Goal: Check status: Check status

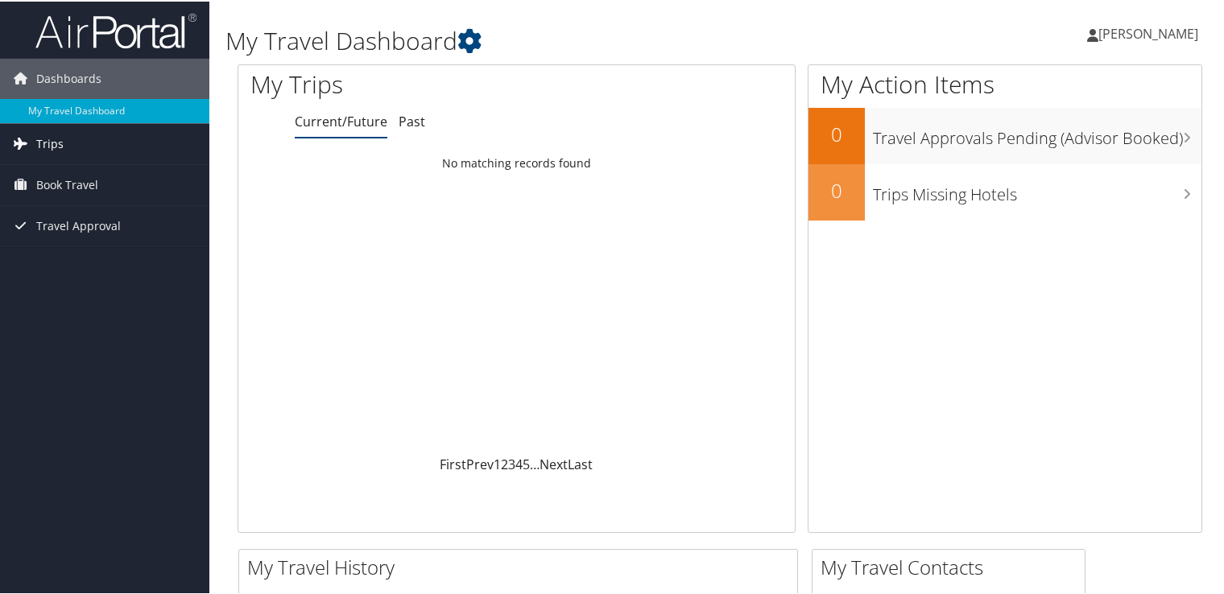
click at [48, 143] on span "Trips" at bounding box center [49, 142] width 27 height 40
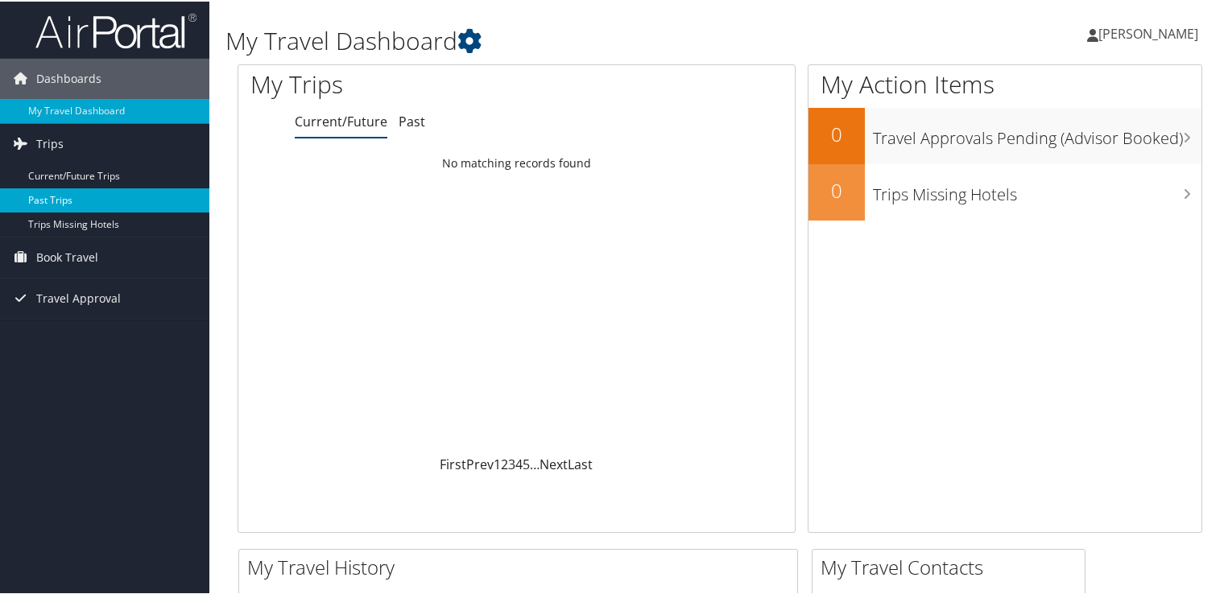
click at [52, 192] on link "Past Trips" at bounding box center [104, 199] width 209 height 24
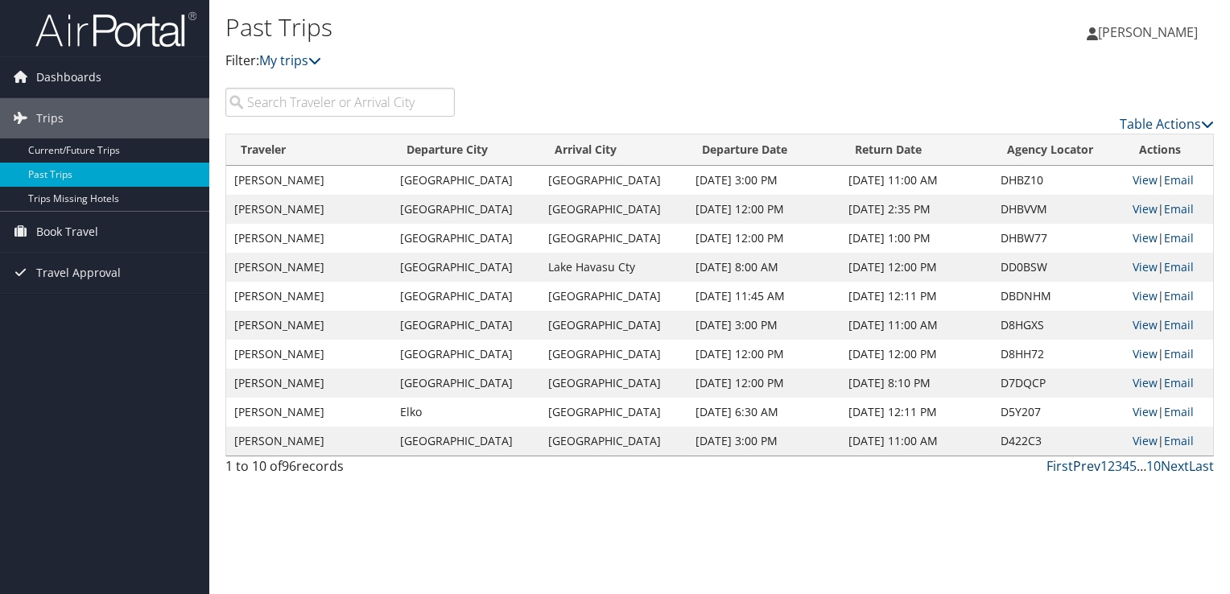
click at [1096, 464] on link "Prev" at bounding box center [1086, 466] width 27 height 18
click at [1166, 121] on link "Table Actions" at bounding box center [1167, 124] width 94 height 18
click at [1022, 204] on link "Page Length" at bounding box center [1101, 203] width 212 height 27
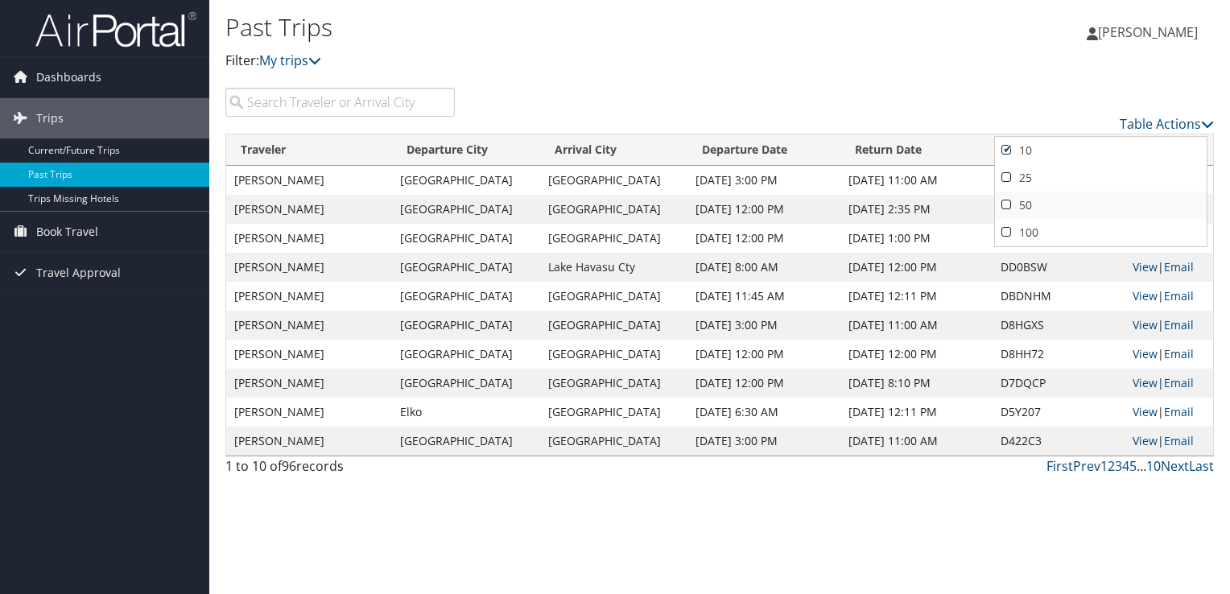
click at [1016, 206] on link "50" at bounding box center [1101, 205] width 212 height 27
